Goal: Task Accomplishment & Management: Use online tool/utility

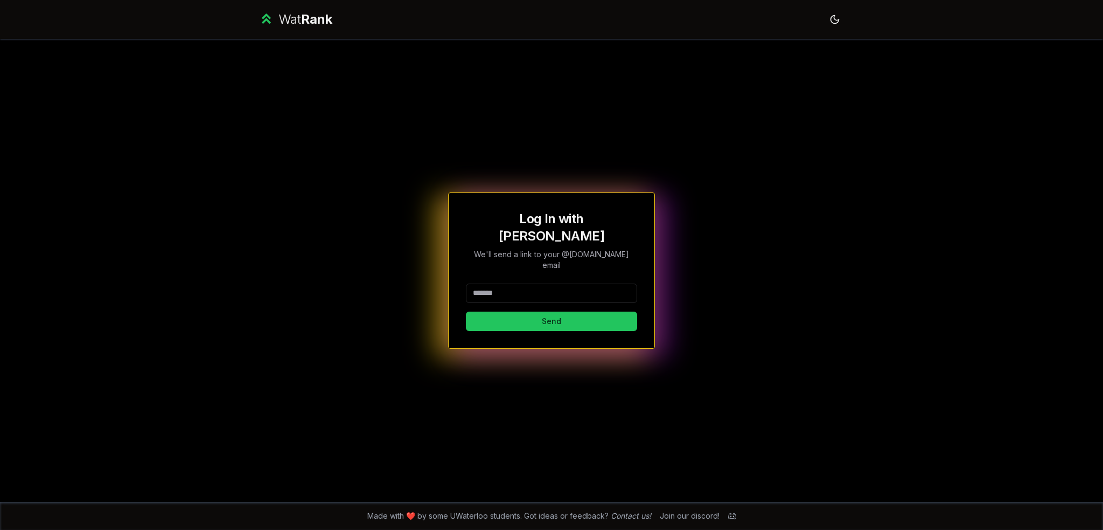
click at [533, 283] on input at bounding box center [551, 292] width 171 height 19
type input "******"
click at [466, 311] on button "Send" at bounding box center [551, 320] width 171 height 19
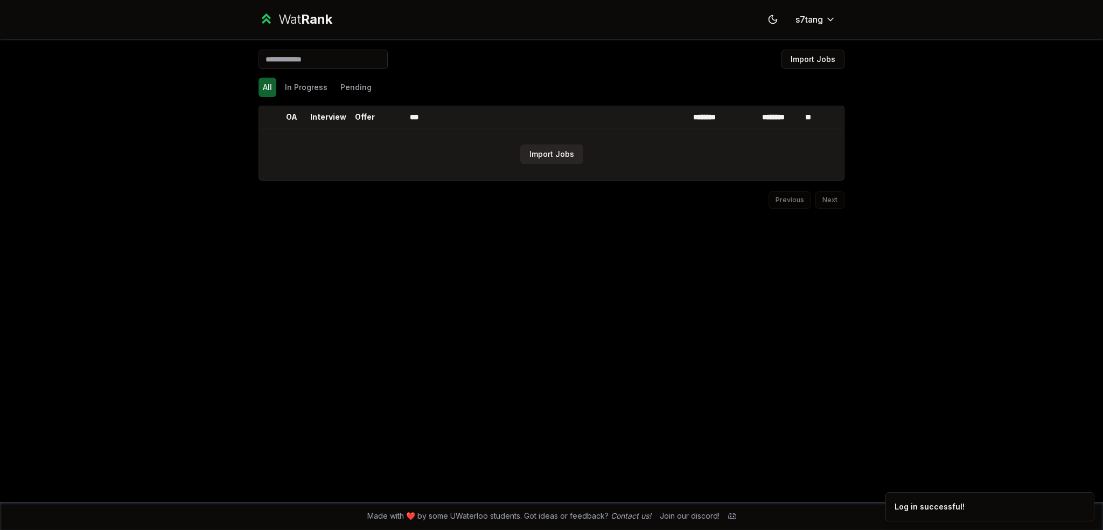
click at [567, 154] on button "Import Jobs" at bounding box center [551, 153] width 63 height 19
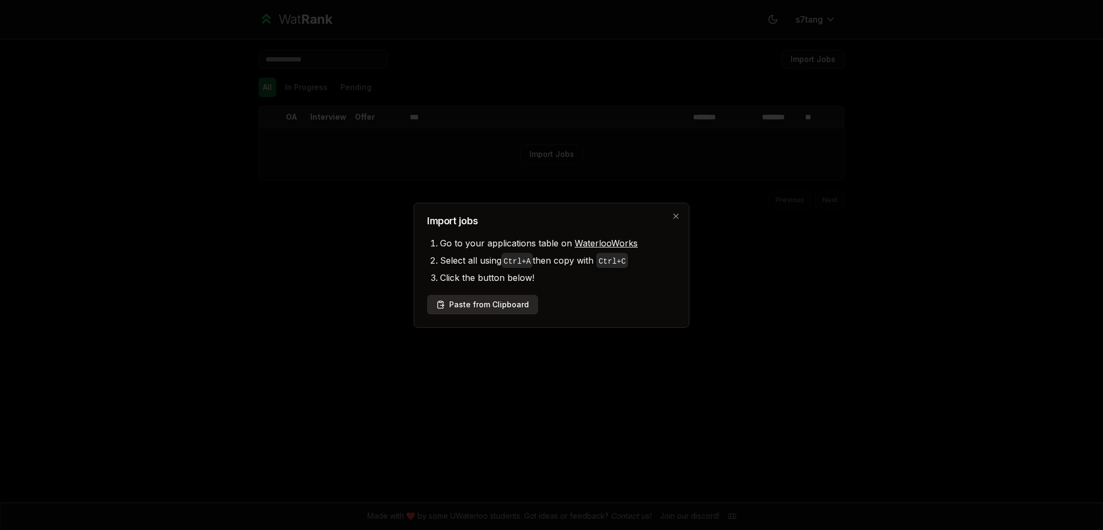
click at [516, 308] on button "Paste from Clipboard" at bounding box center [482, 304] width 111 height 19
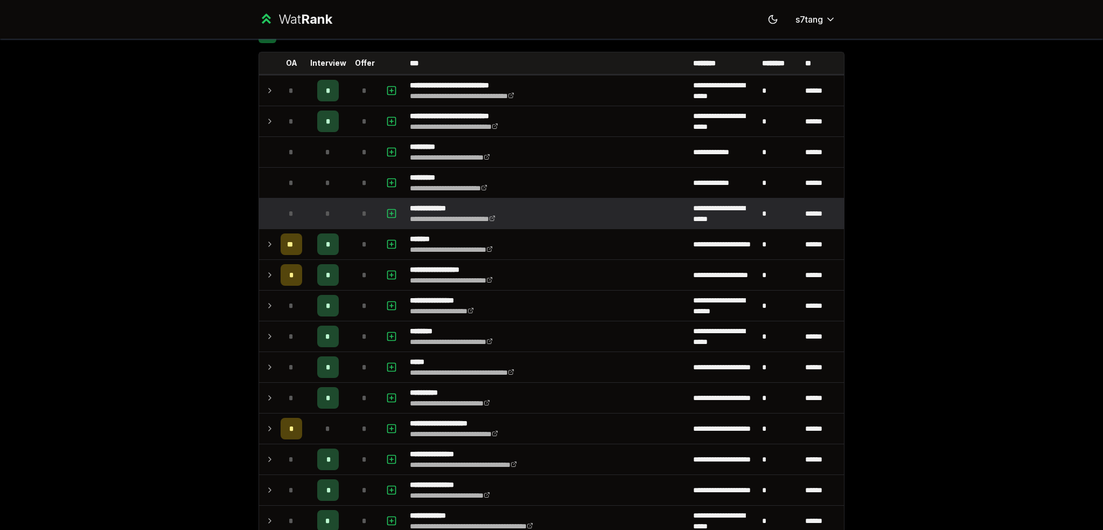
scroll to position [108, 0]
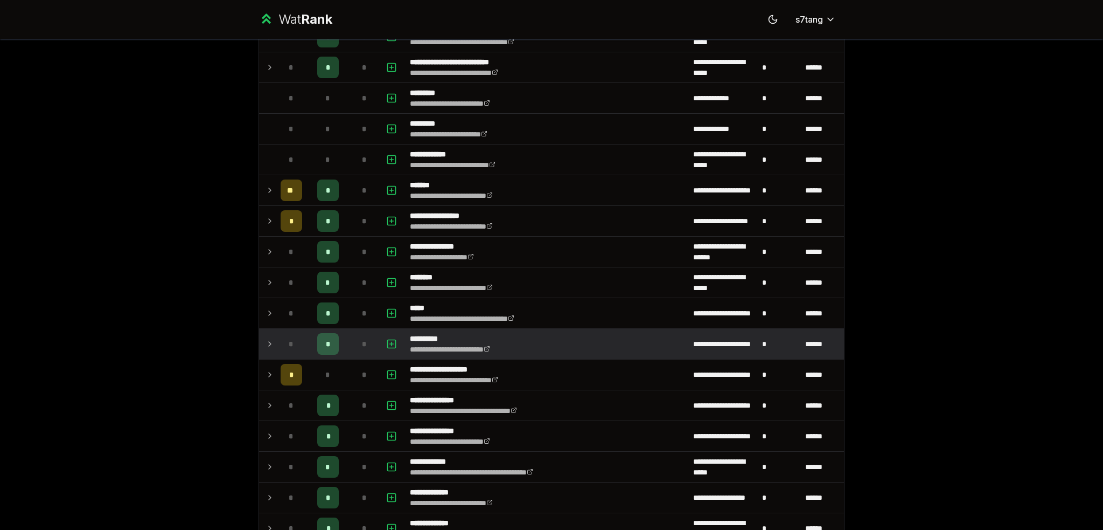
click at [266, 343] on icon at bounding box center [270, 343] width 9 height 13
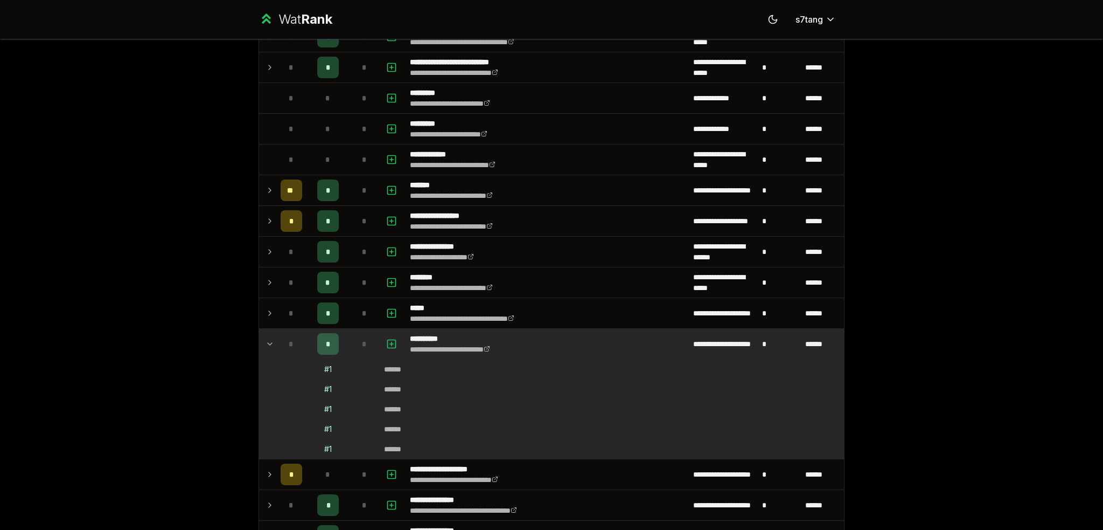
click at [267, 344] on icon at bounding box center [270, 343] width 9 height 13
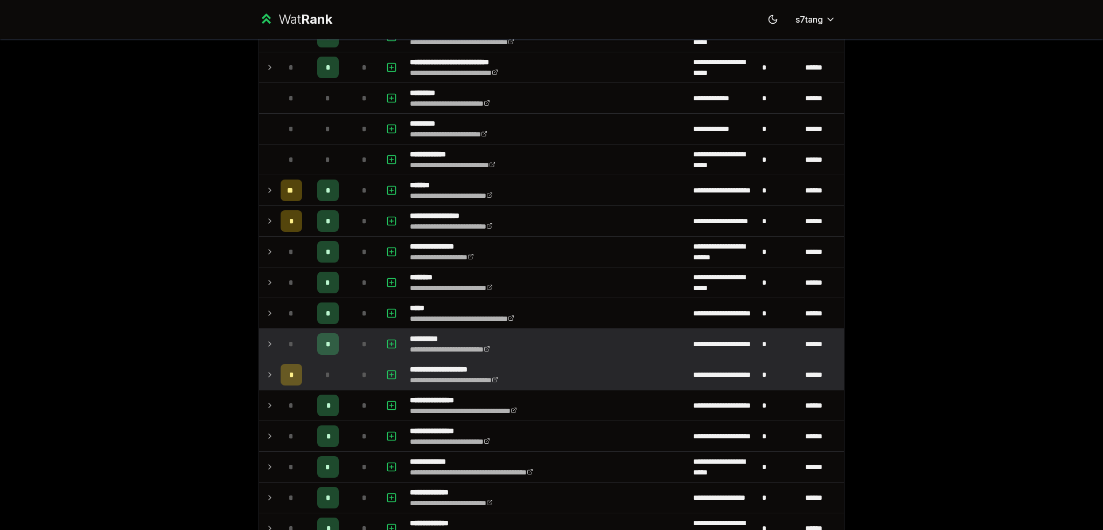
click at [268, 370] on icon at bounding box center [270, 374] width 9 height 13
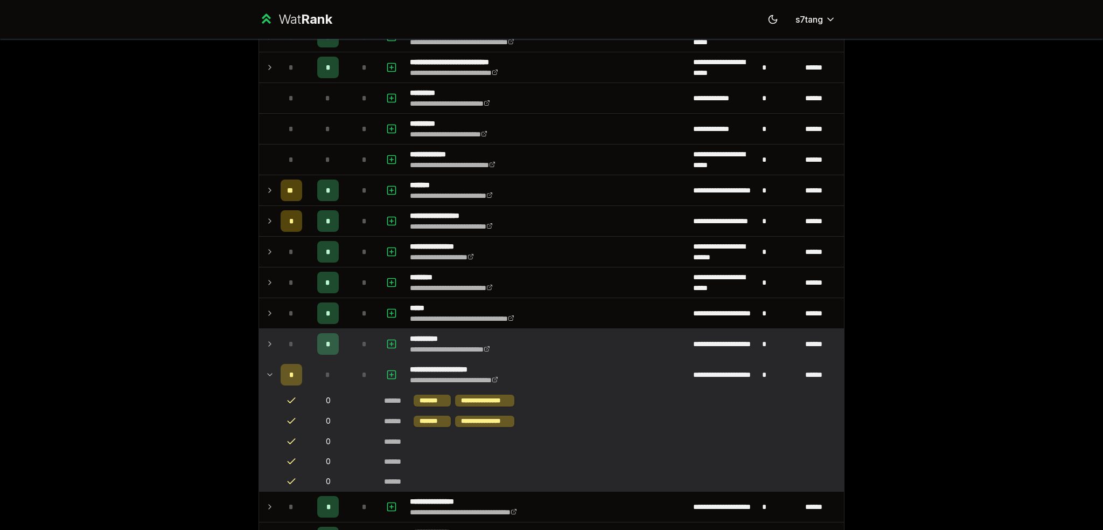
click at [269, 372] on icon at bounding box center [270, 374] width 9 height 13
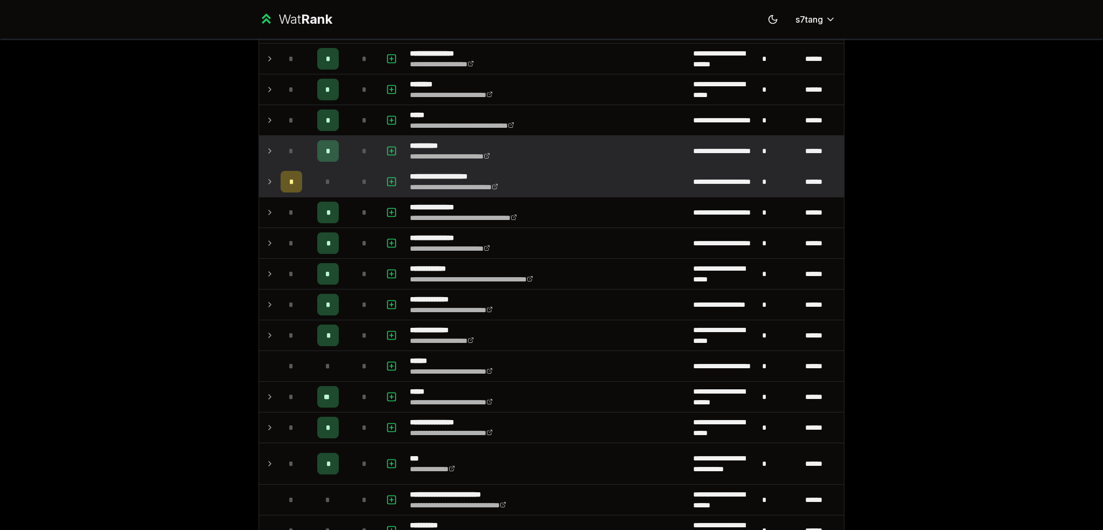
scroll to position [323, 0]
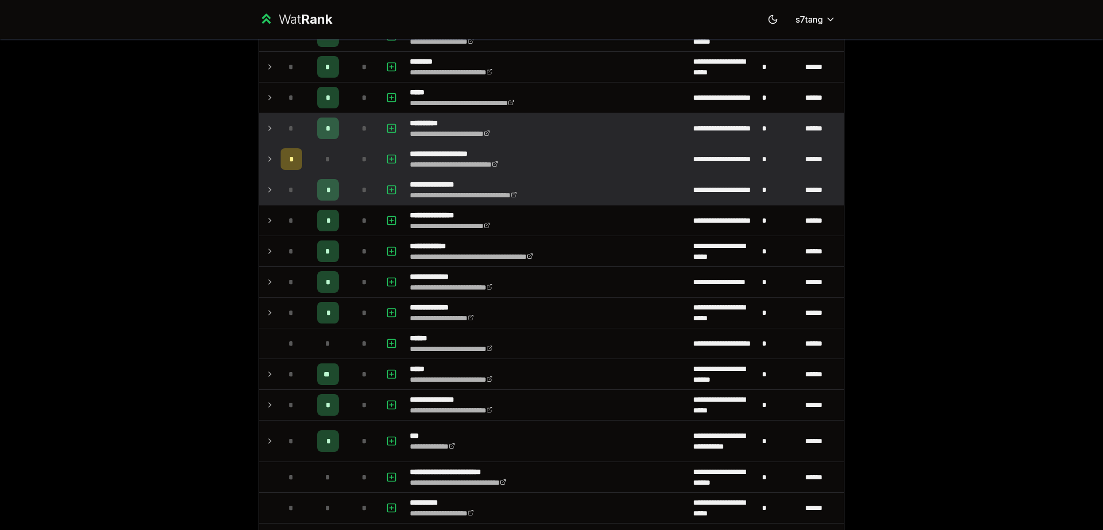
click at [266, 190] on icon at bounding box center [270, 189] width 9 height 13
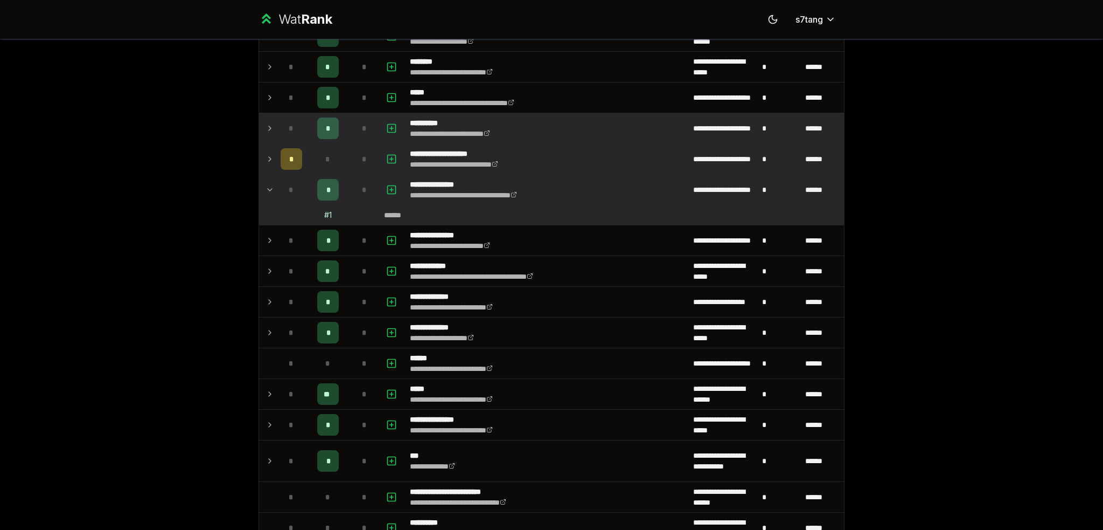
click at [266, 190] on icon at bounding box center [270, 189] width 9 height 13
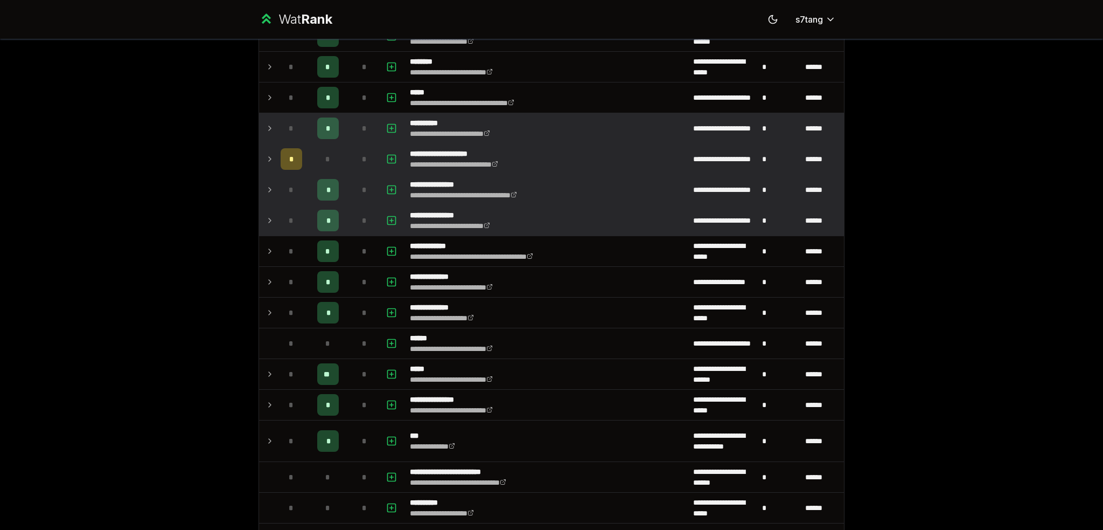
click at [267, 217] on icon at bounding box center [270, 220] width 9 height 13
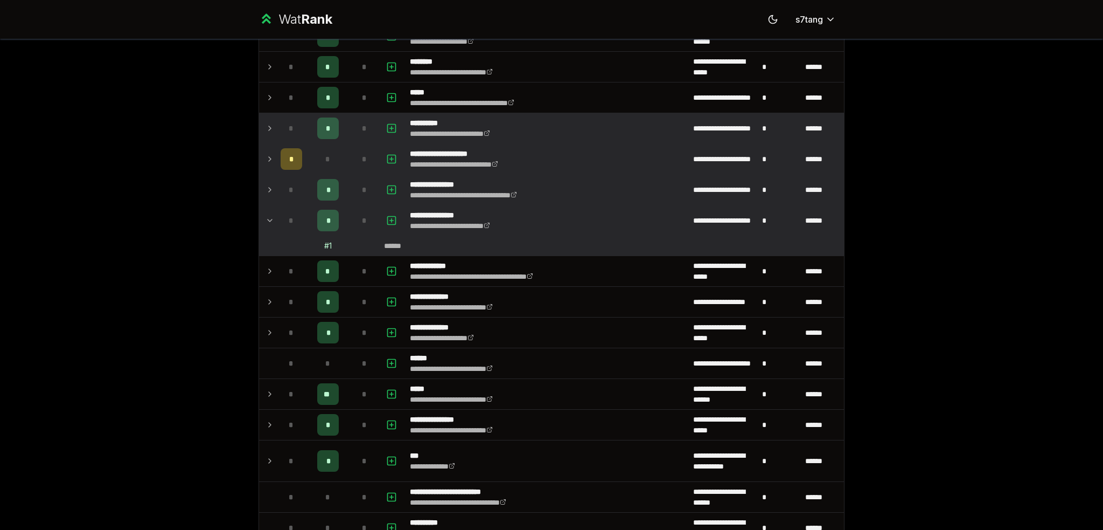
click at [267, 217] on icon at bounding box center [270, 220] width 9 height 13
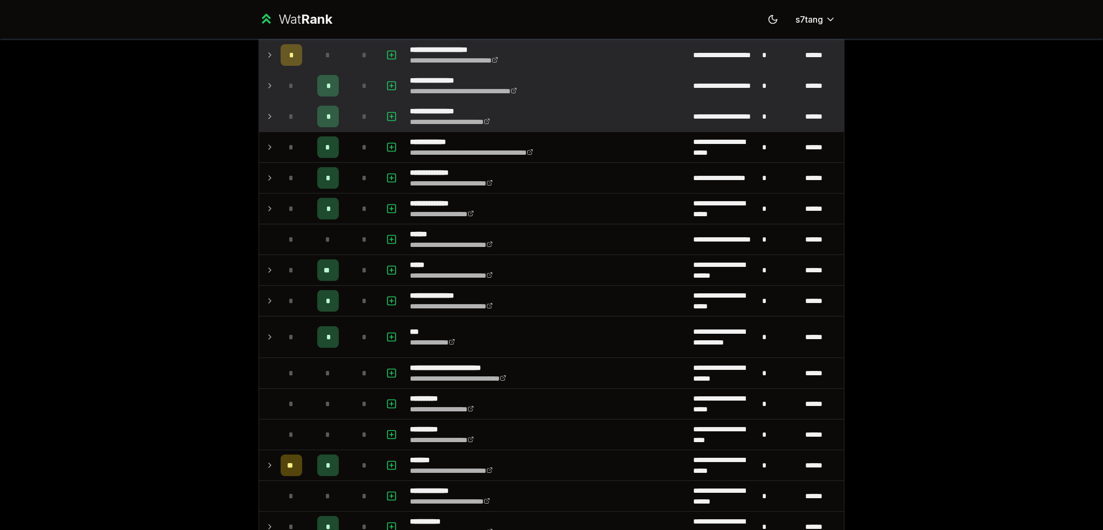
scroll to position [431, 0]
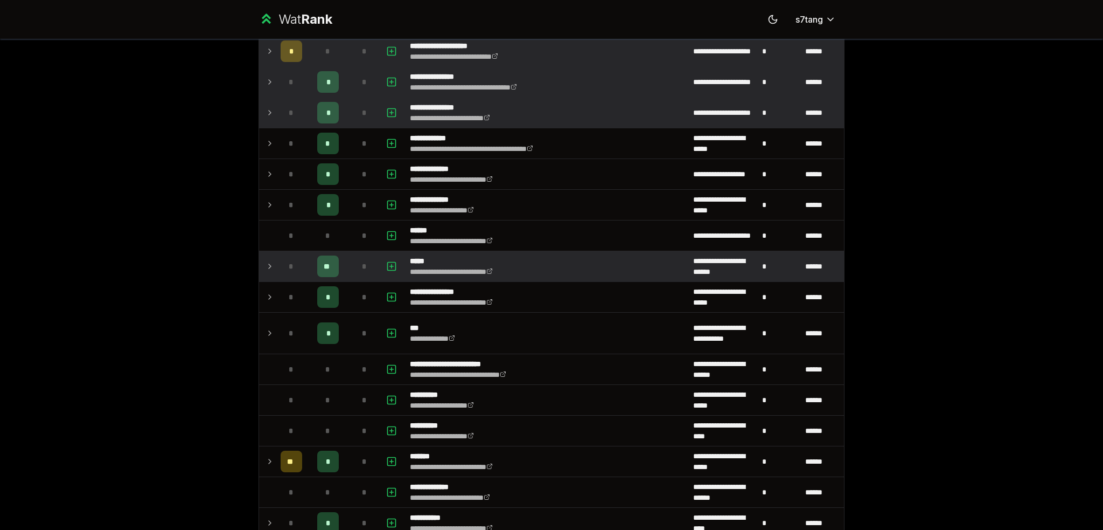
click at [268, 264] on icon at bounding box center [270, 266] width 9 height 13
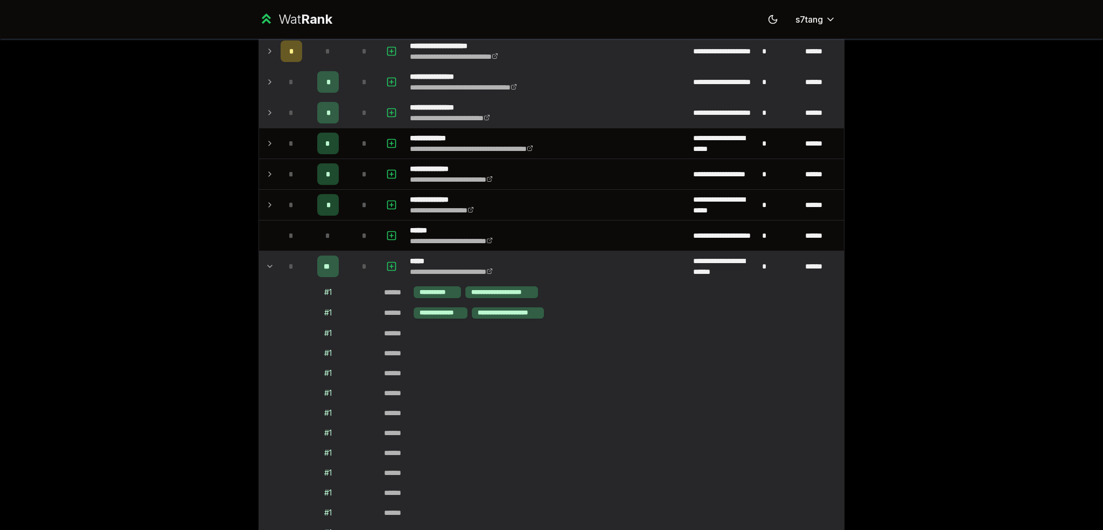
click at [268, 264] on icon at bounding box center [270, 266] width 9 height 13
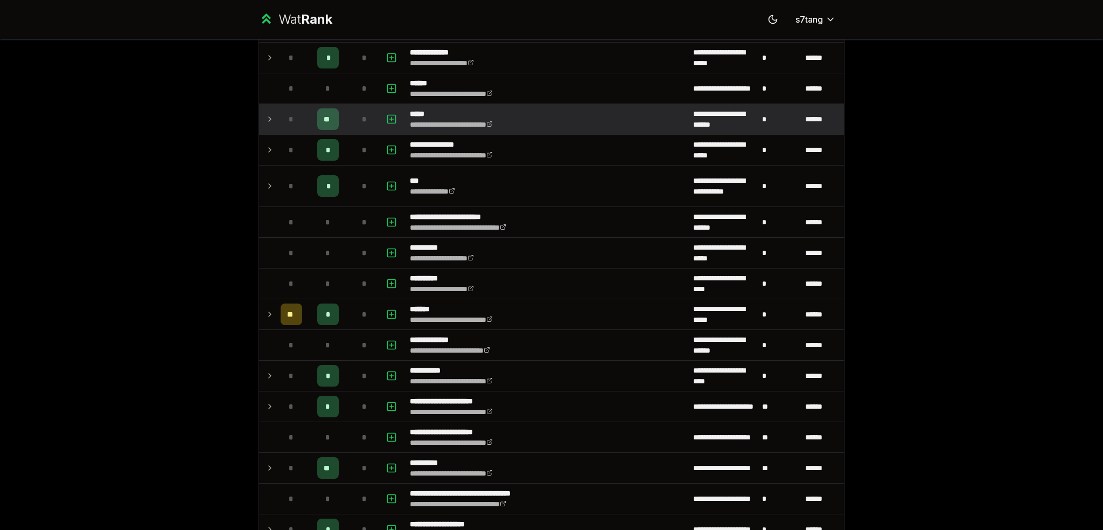
scroll to position [593, 0]
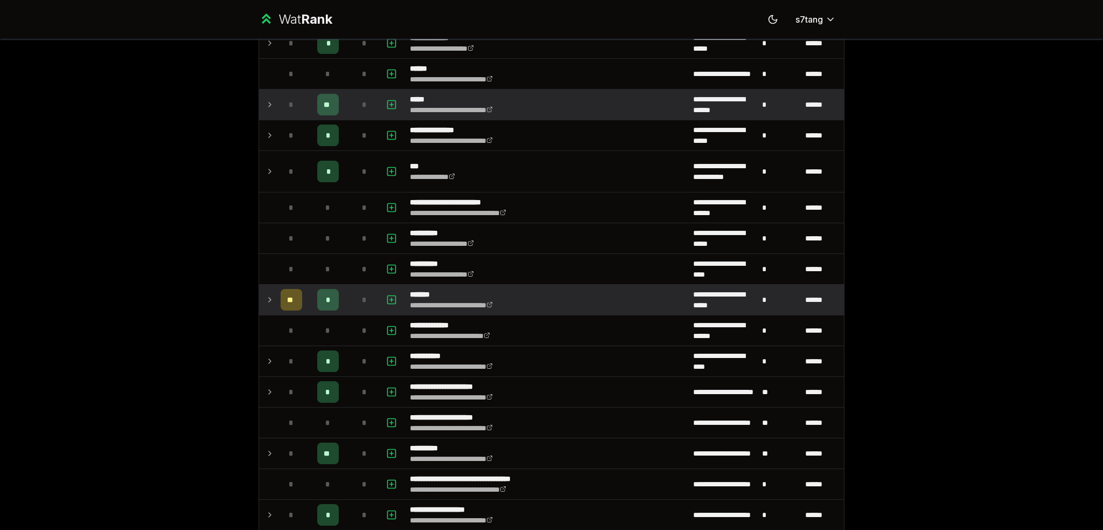
click at [267, 293] on icon at bounding box center [270, 299] width 9 height 13
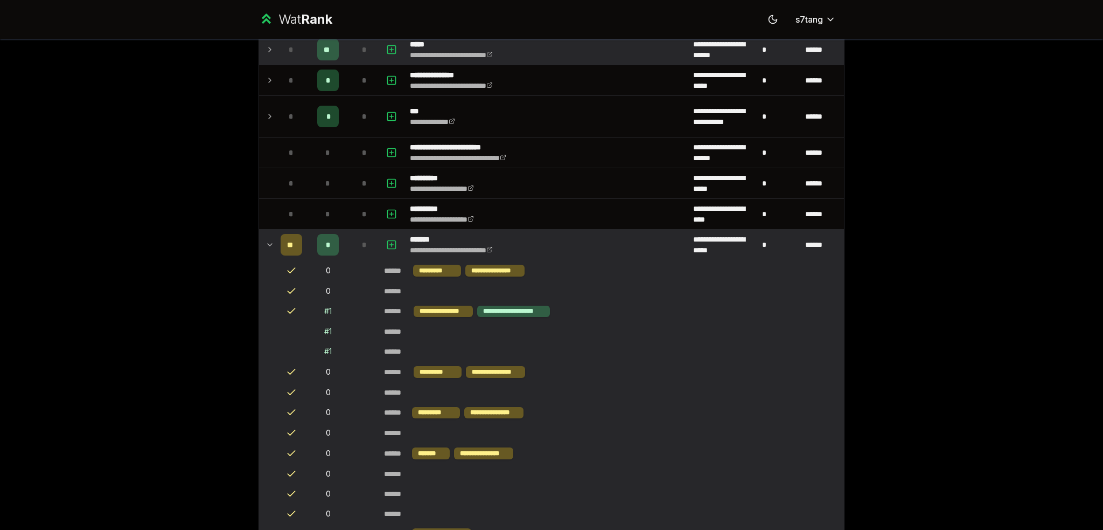
scroll to position [647, 0]
click at [267, 243] on icon at bounding box center [270, 245] width 9 height 13
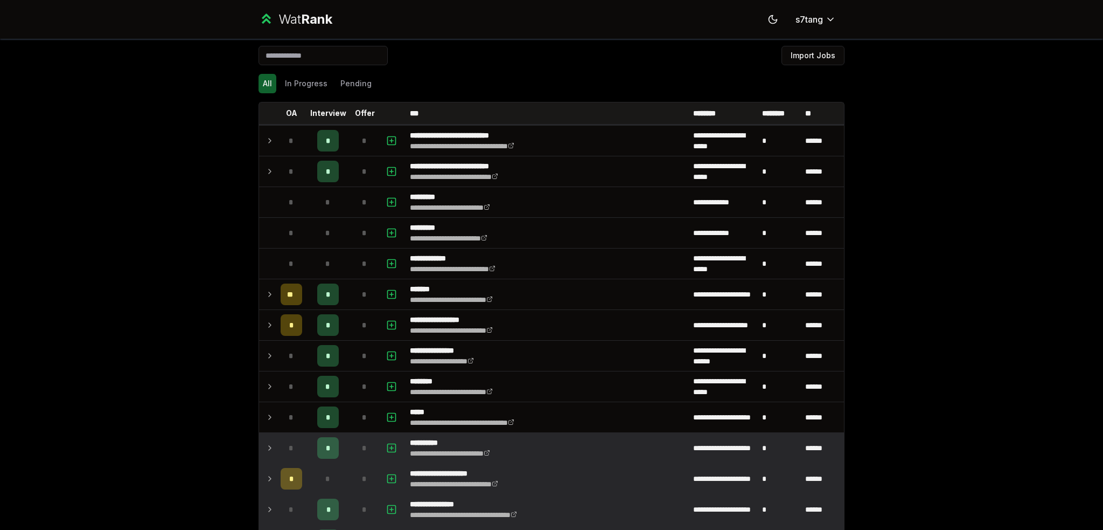
scroll to position [0, 0]
